Goal: Information Seeking & Learning: Learn about a topic

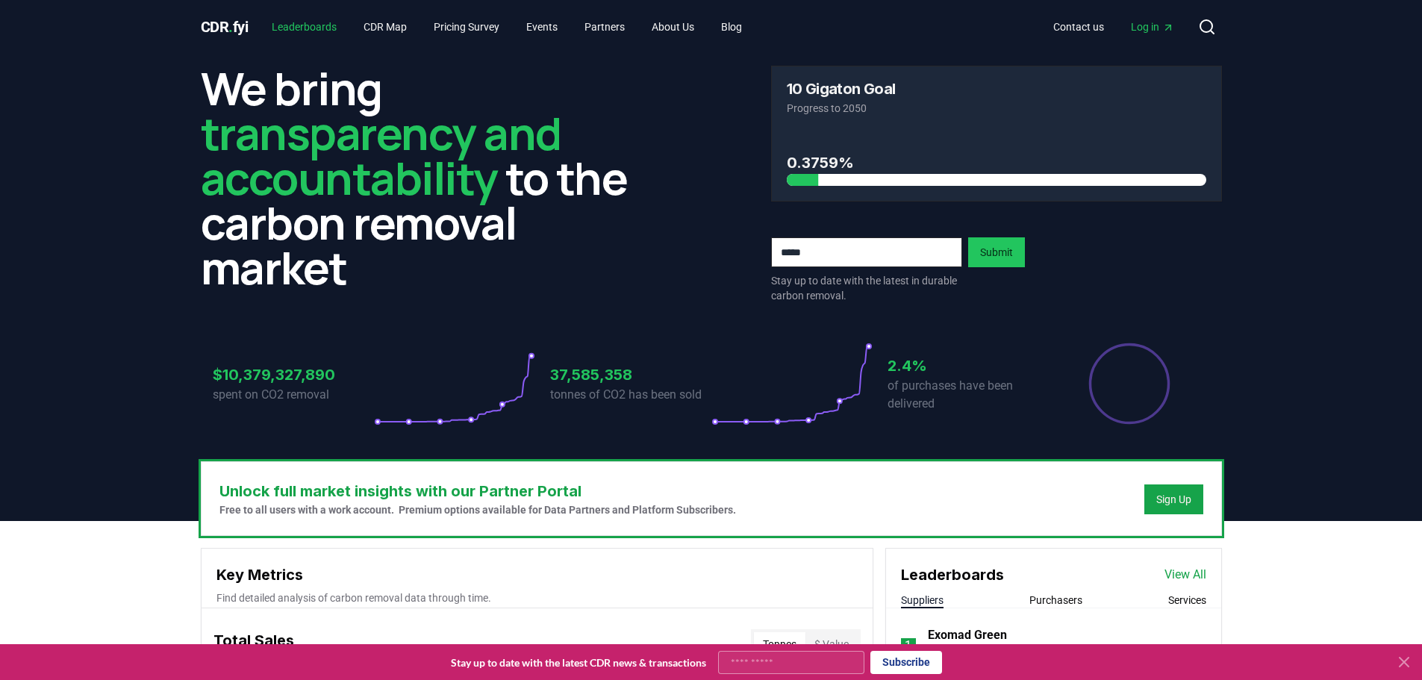
click at [320, 30] on link "Leaderboards" at bounding box center [304, 26] width 89 height 27
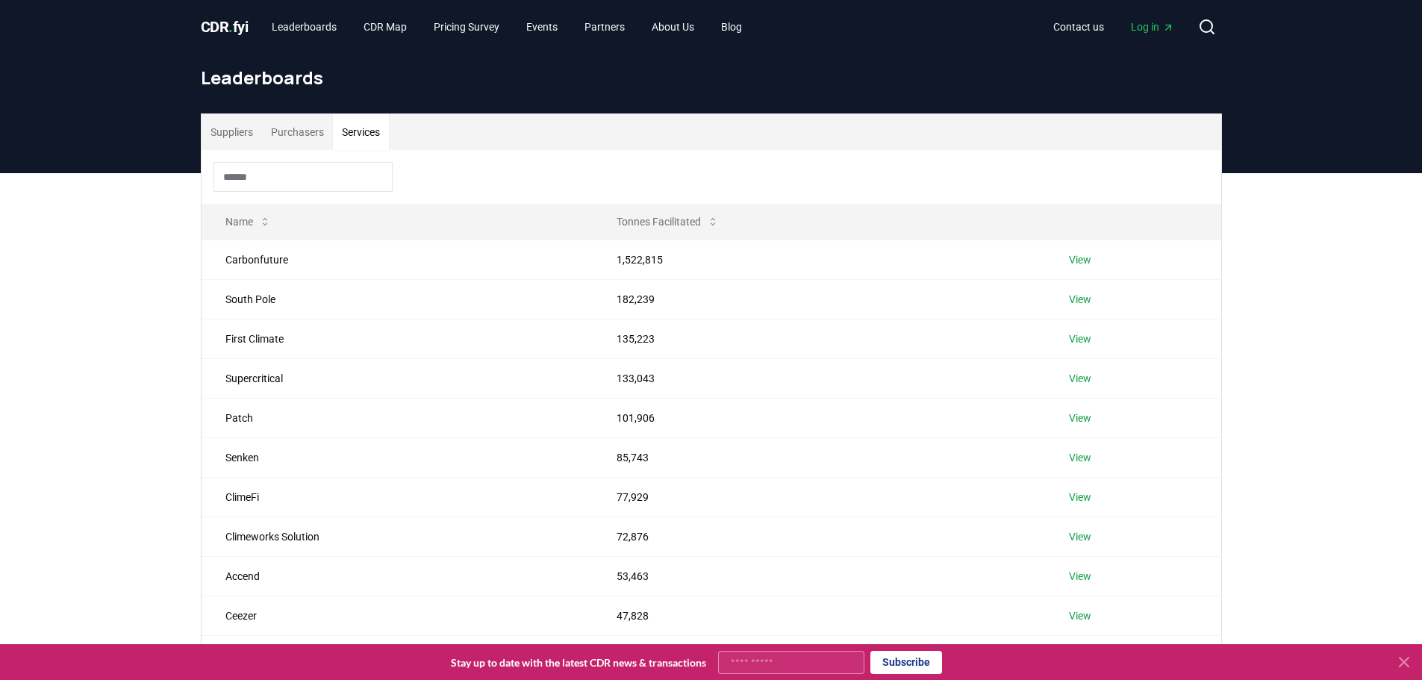
click at [356, 131] on button "Services" at bounding box center [361, 132] width 56 height 36
click at [1083, 265] on link "View" at bounding box center [1080, 259] width 22 height 15
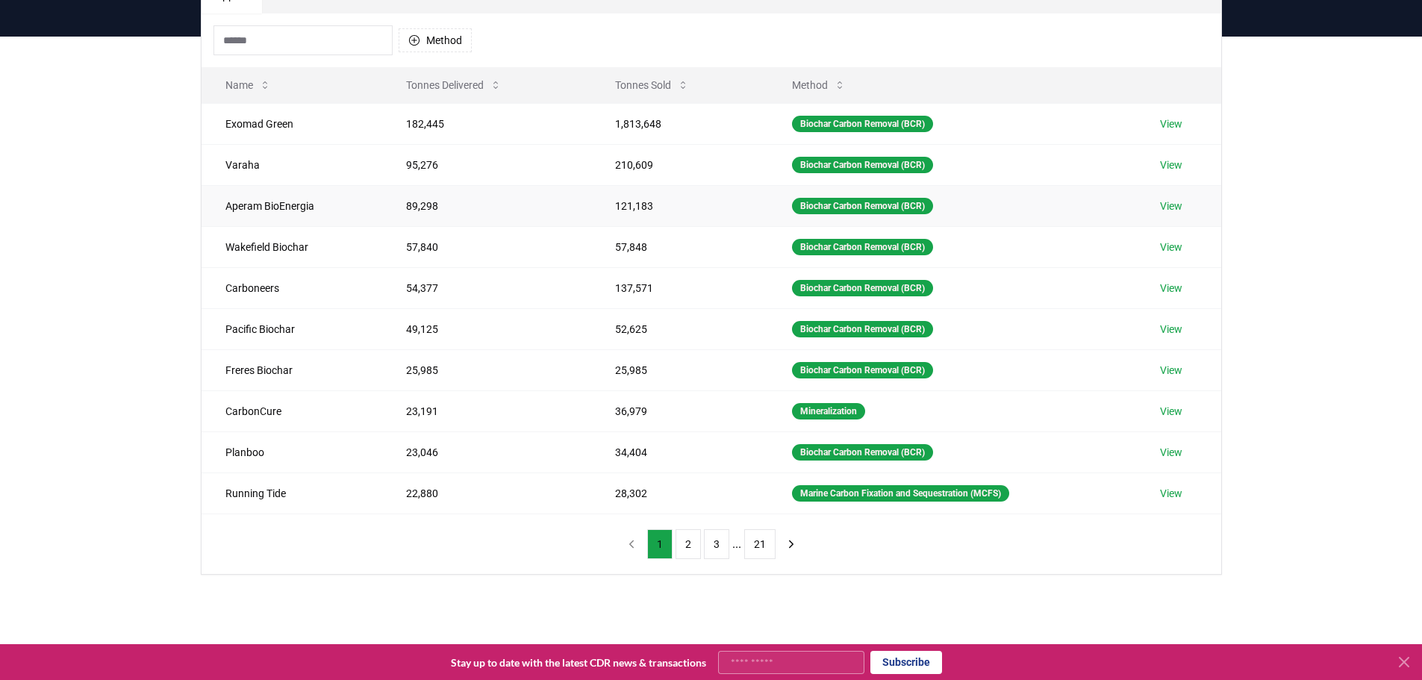
scroll to position [149, 0]
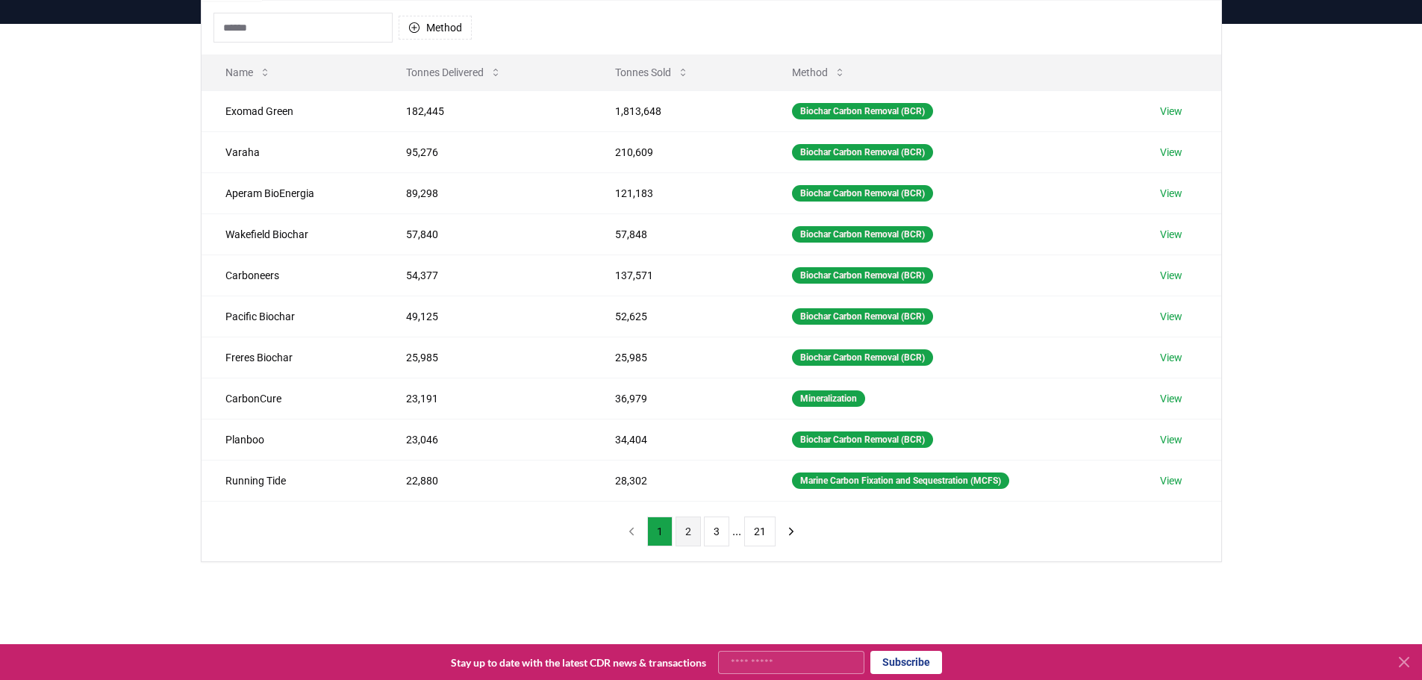
click at [695, 534] on button "2" at bounding box center [688, 532] width 25 height 30
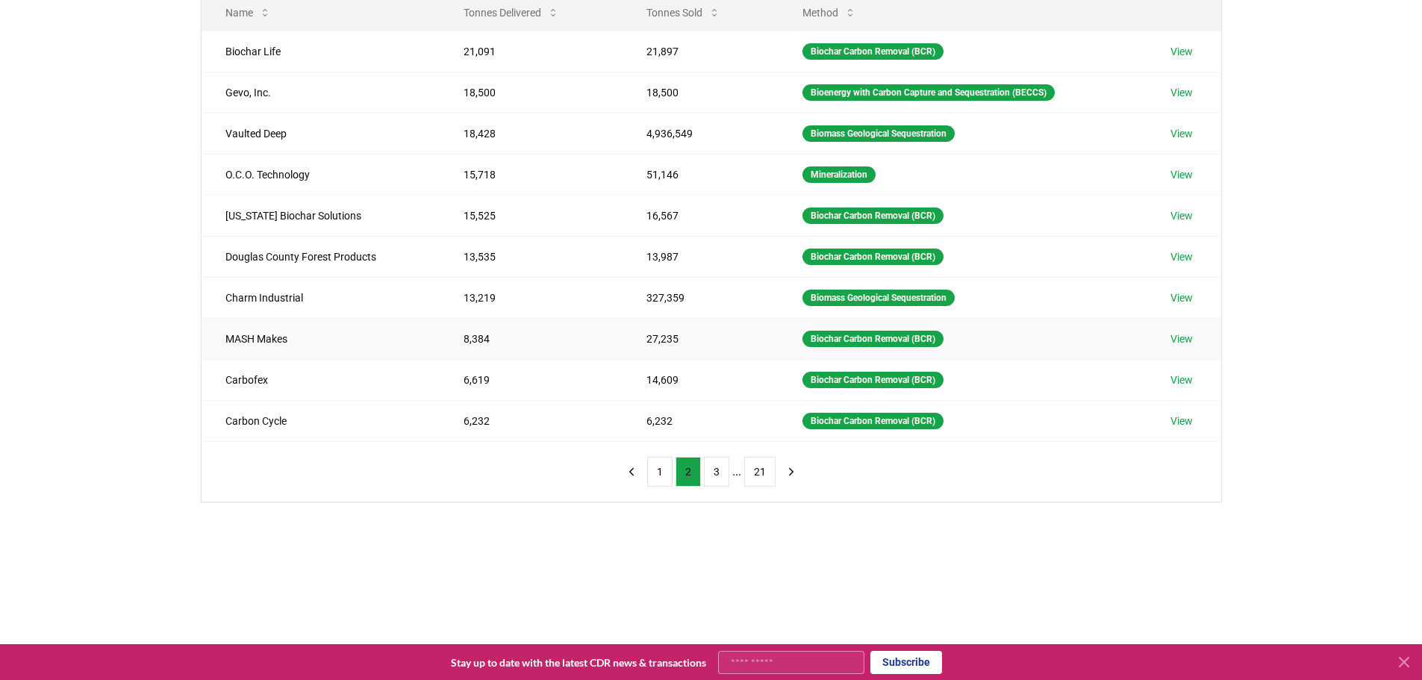
scroll to position [224, 0]
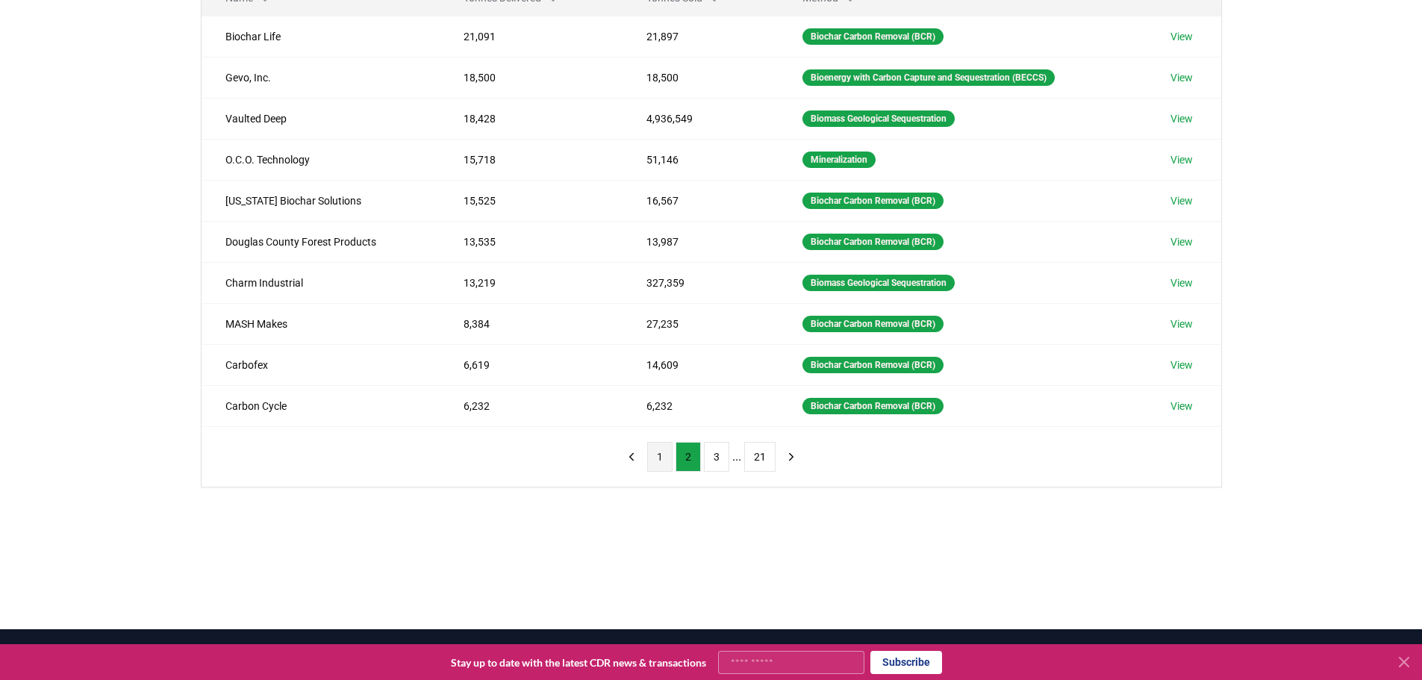
click at [658, 459] on button "1" at bounding box center [659, 457] width 25 height 30
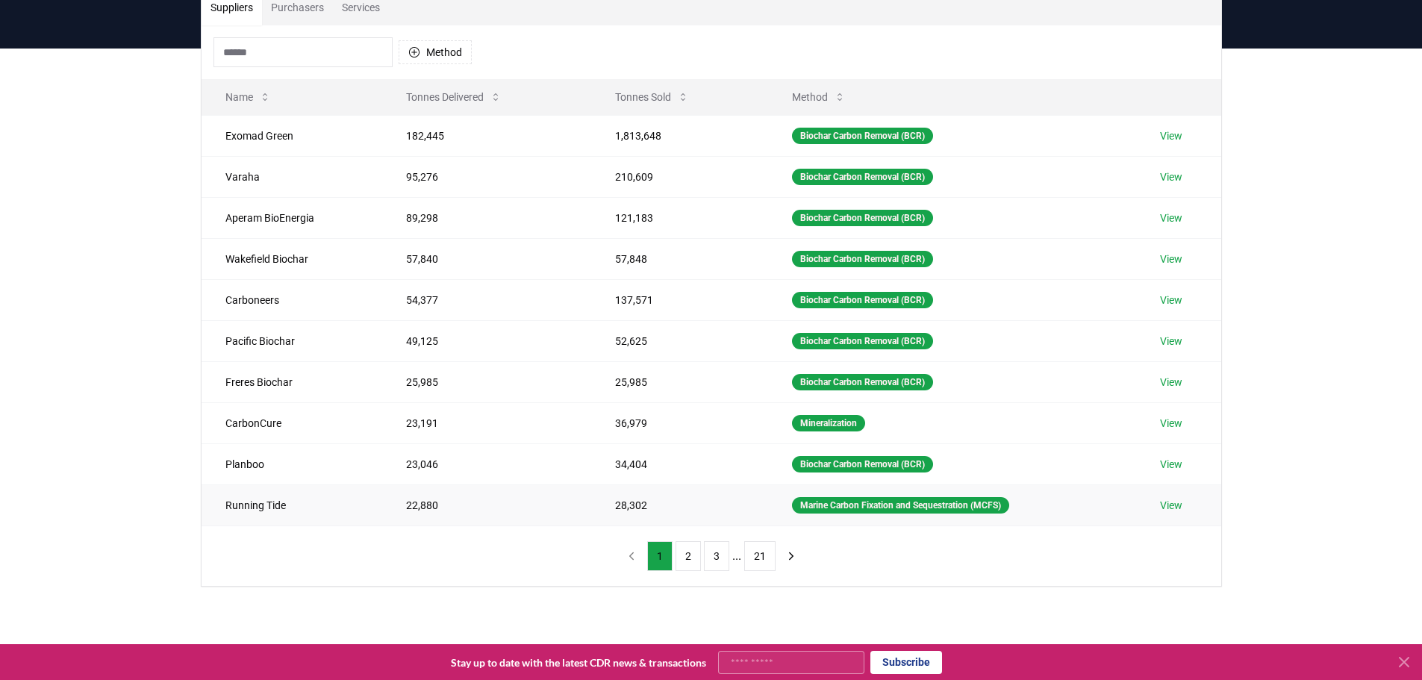
scroll to position [0, 0]
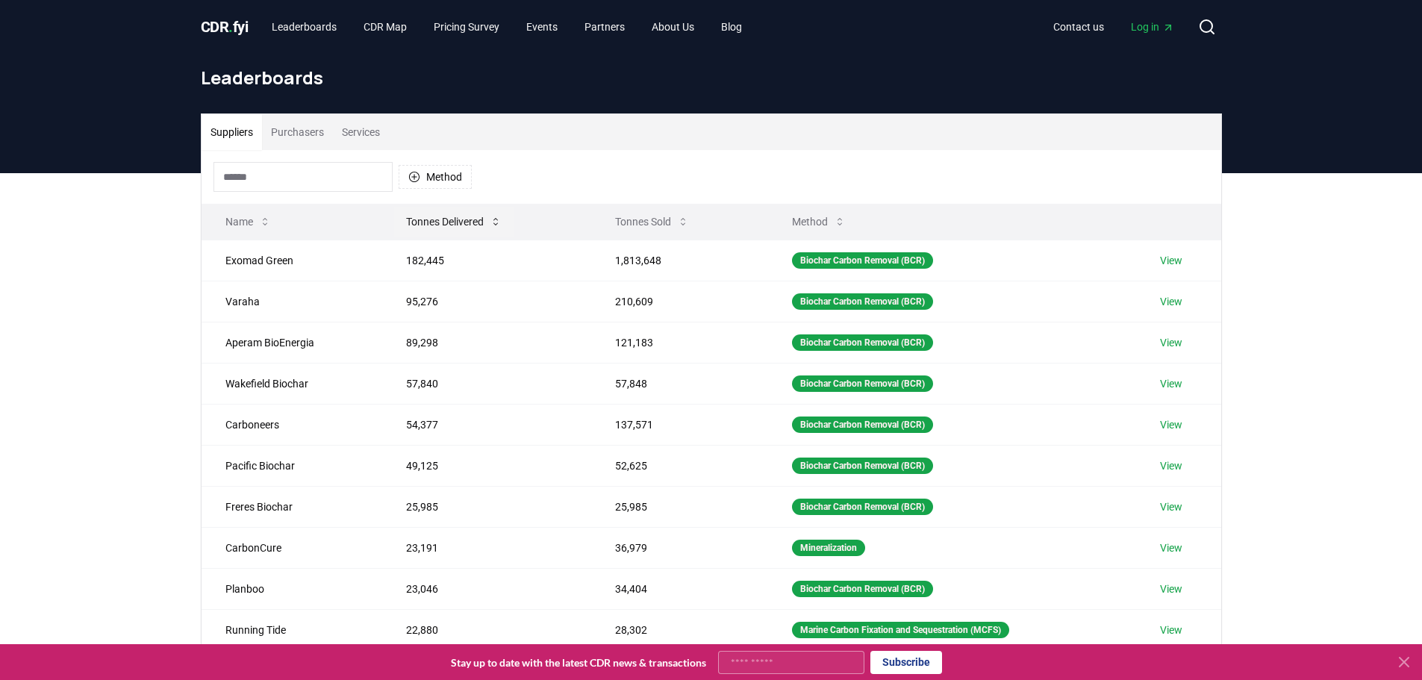
click at [443, 213] on button "Tonnes Delivered" at bounding box center [453, 222] width 119 height 30
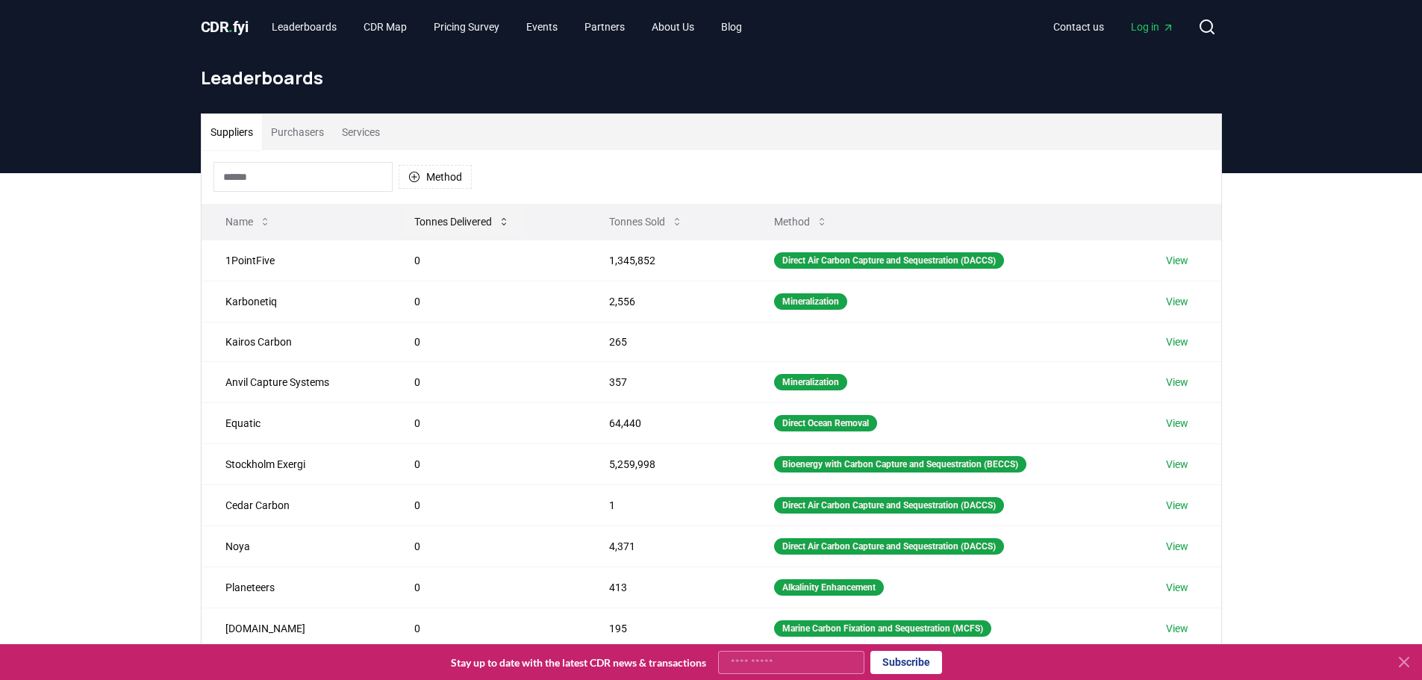
click at [443, 213] on button "Tonnes Delivered" at bounding box center [461, 222] width 119 height 30
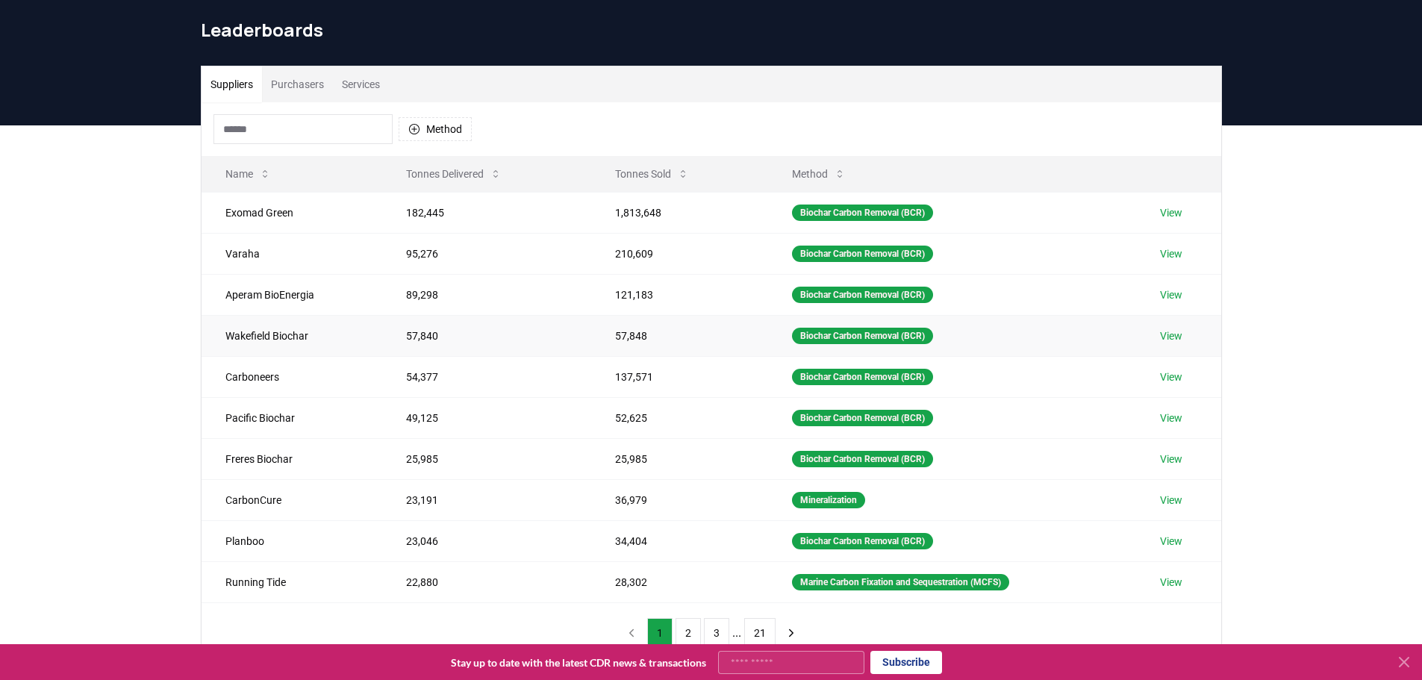
scroll to position [75, 0]
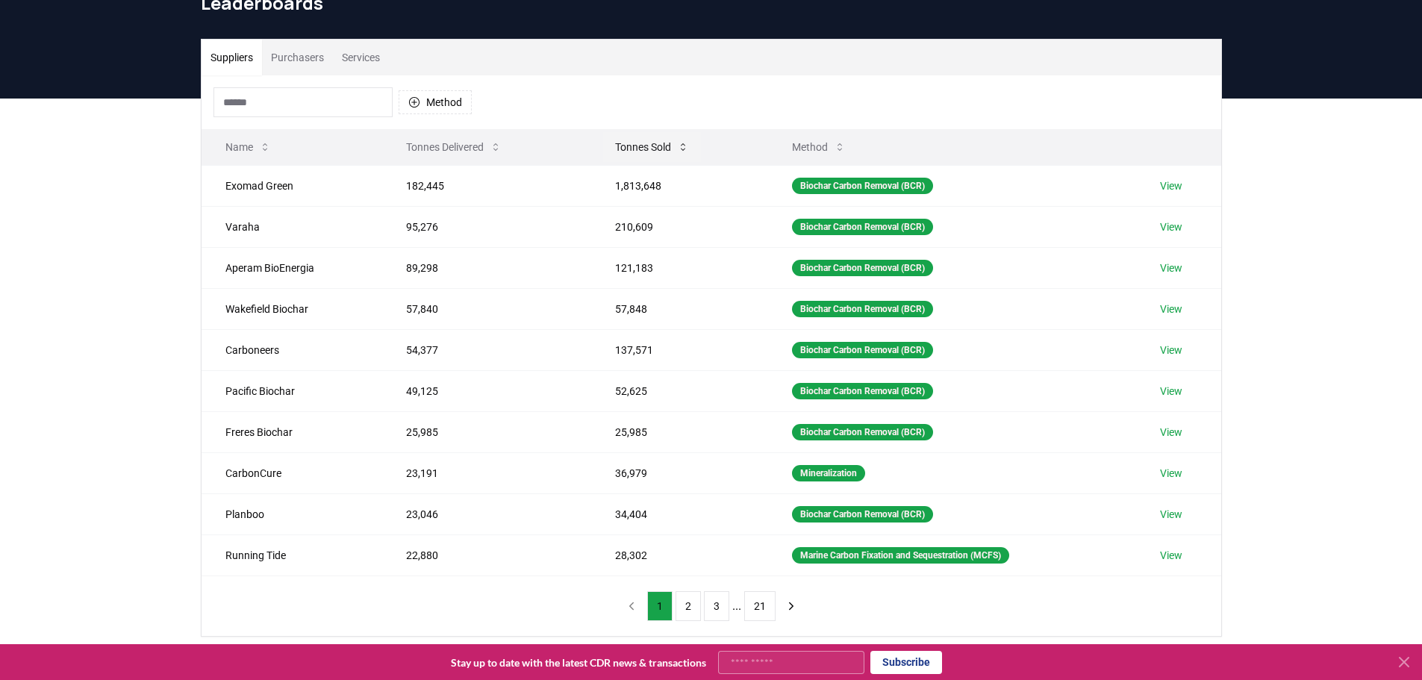
click at [651, 146] on button "Tonnes Sold" at bounding box center [652, 147] width 98 height 30
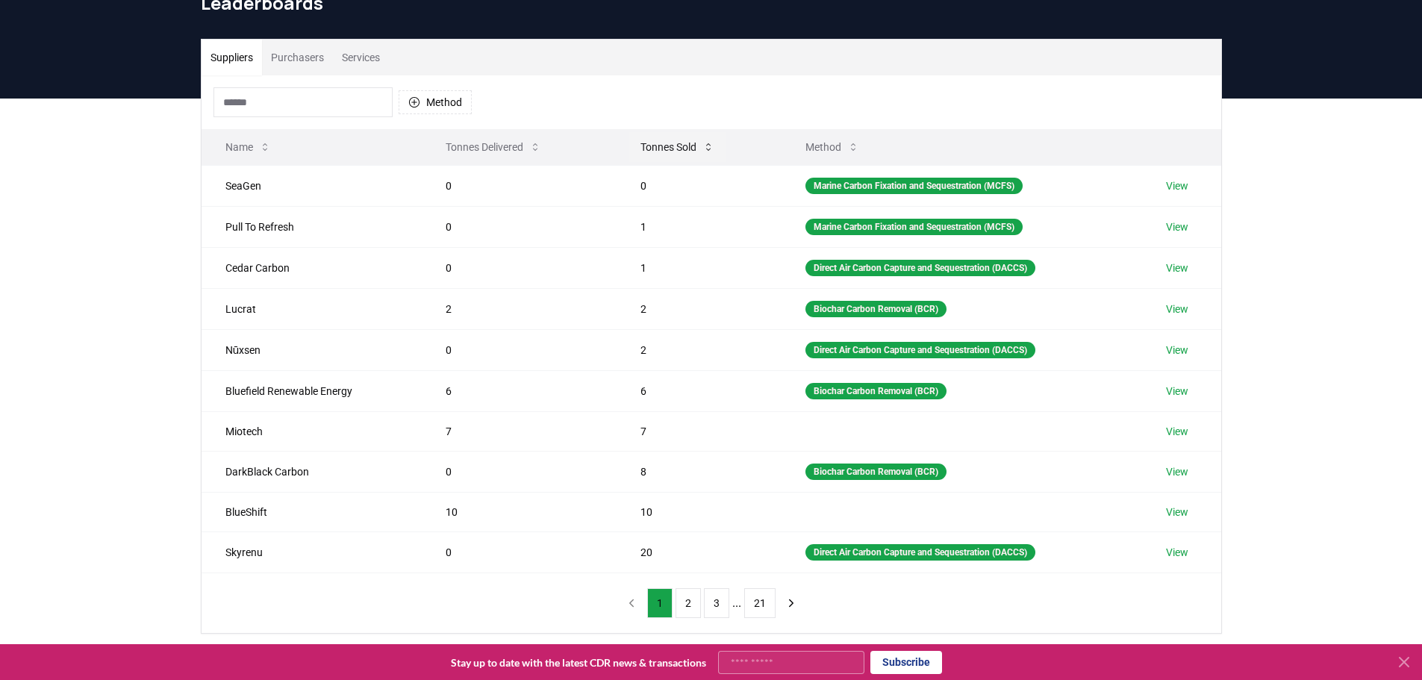
click at [651, 146] on button "Tonnes Sold" at bounding box center [678, 147] width 98 height 30
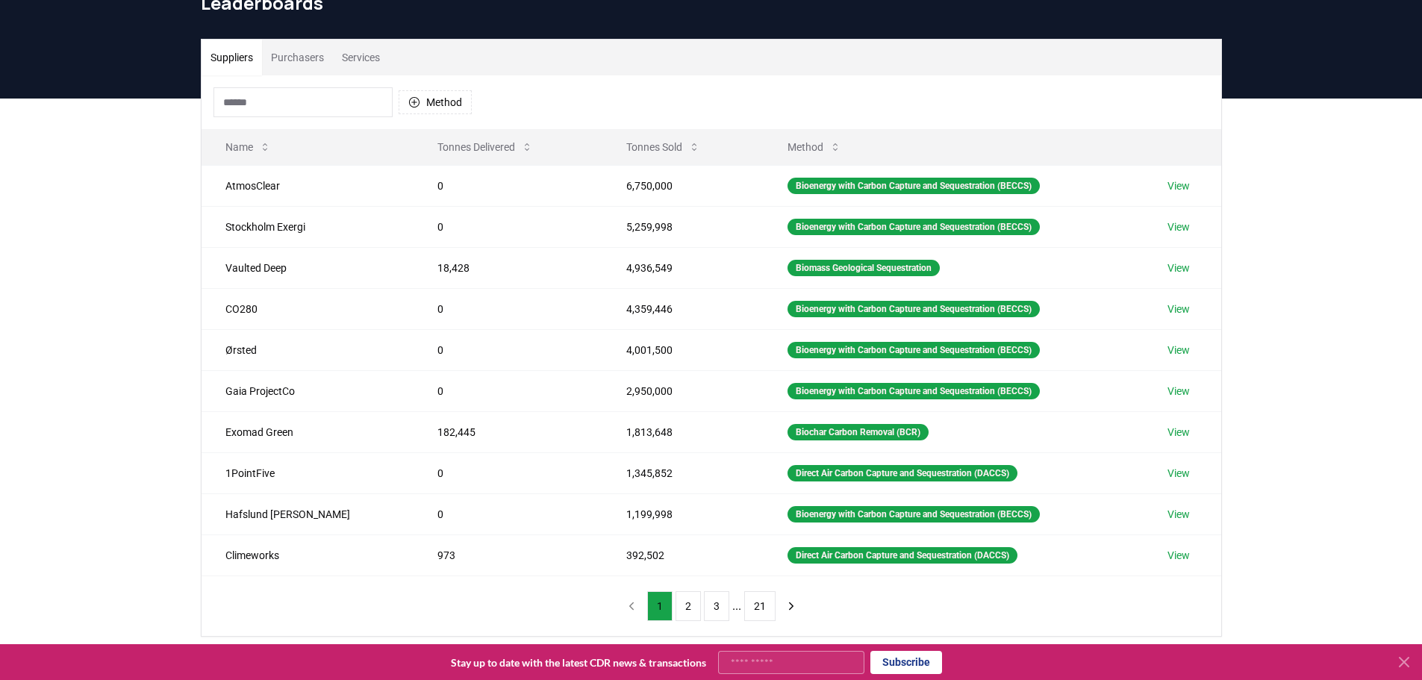
click at [355, 49] on button "Services" at bounding box center [361, 58] width 56 height 36
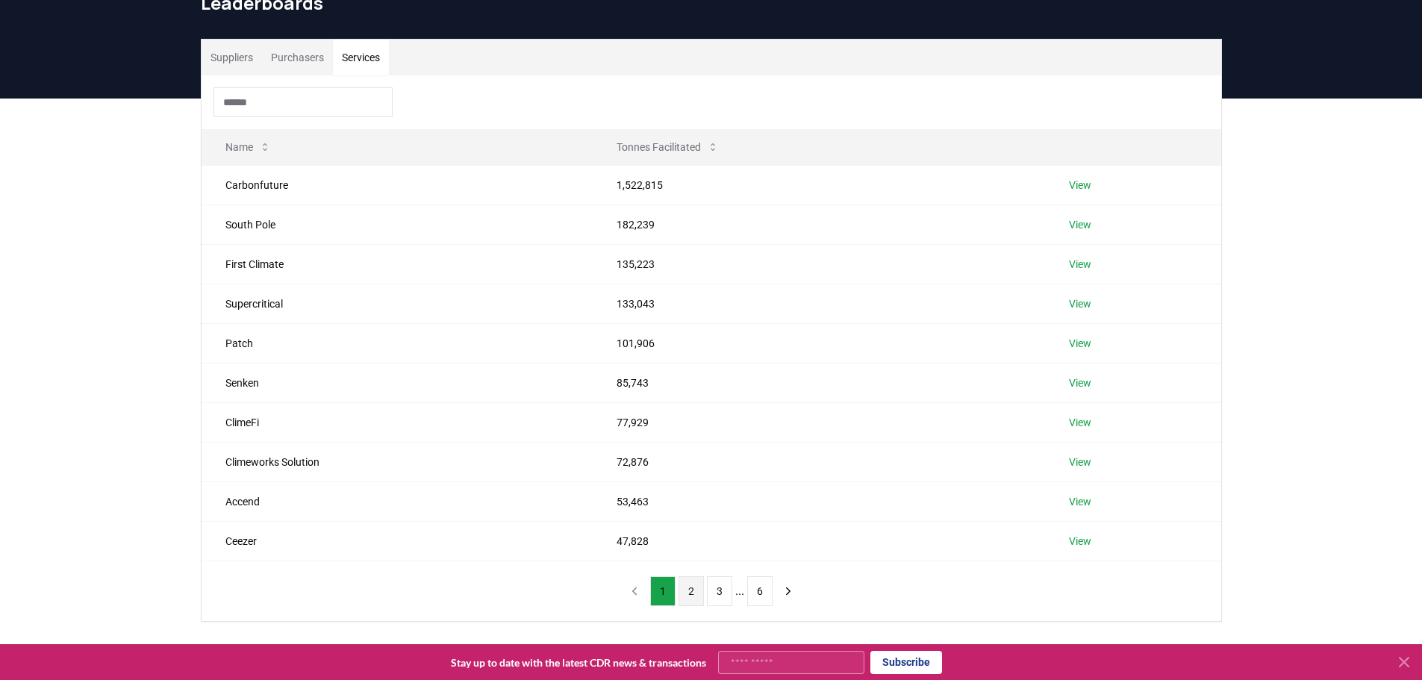
click at [694, 594] on button "2" at bounding box center [691, 591] width 25 height 30
click at [721, 591] on button "3" at bounding box center [719, 591] width 25 height 30
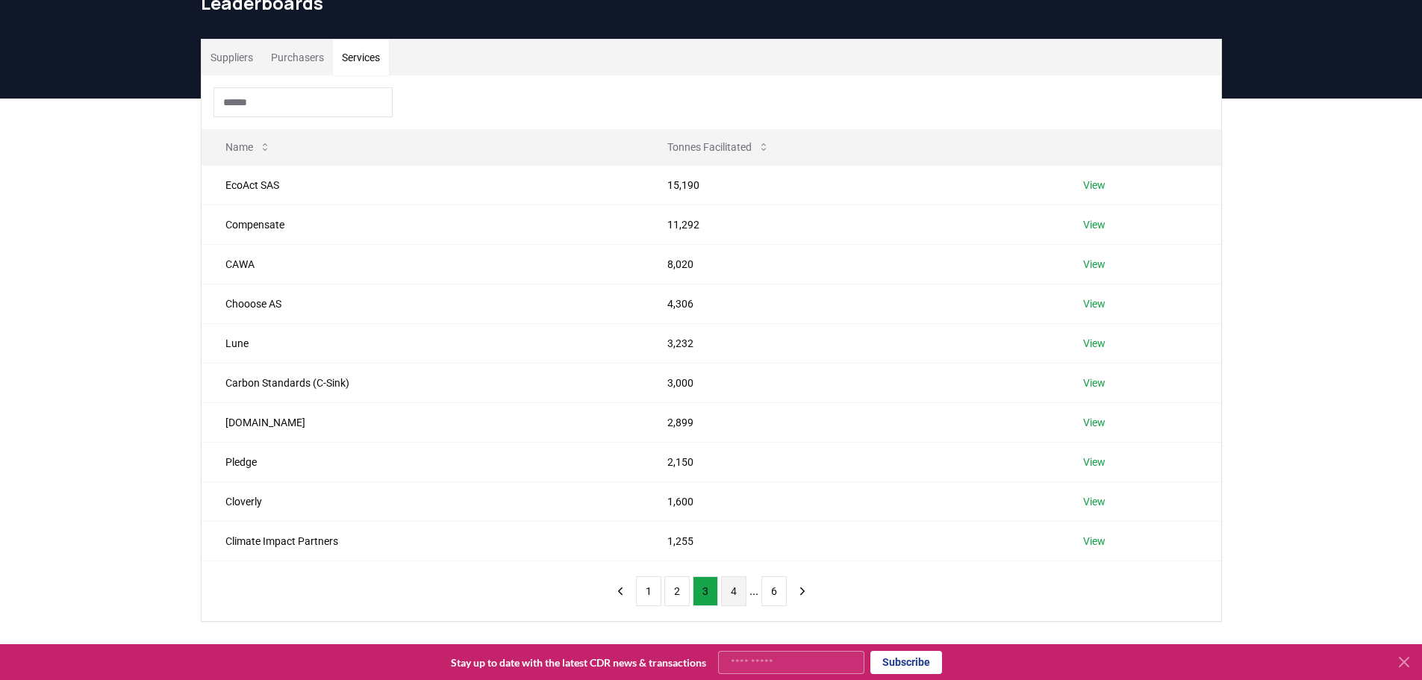
click at [730, 596] on button "4" at bounding box center [733, 591] width 25 height 30
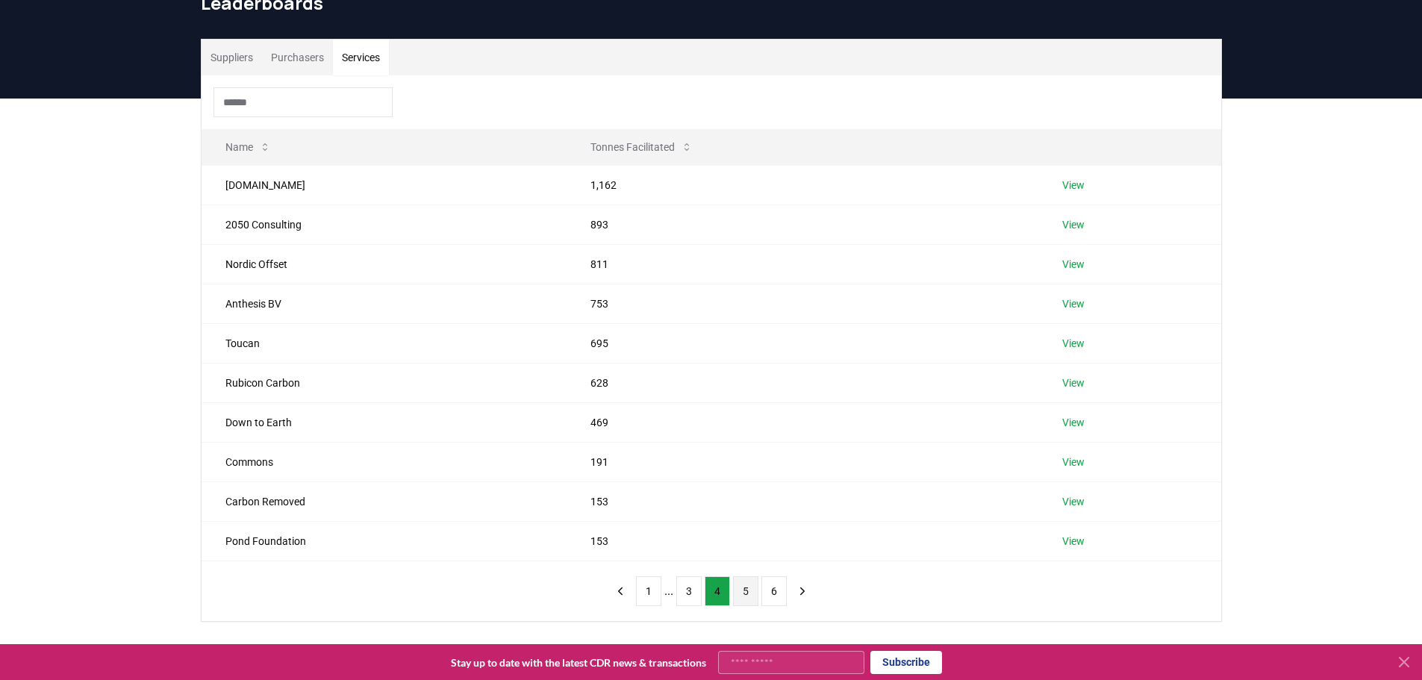
click at [744, 598] on button "5" at bounding box center [745, 591] width 25 height 30
